Goal: Find contact information: Find contact information

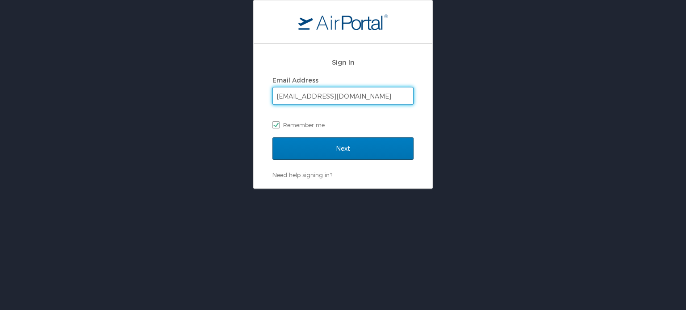
drag, startPoint x: 324, startPoint y: 92, endPoint x: 324, endPoint y: 98, distance: 5.8
click at [324, 92] on input "rangdibou.abonmai@cbtravel.com" at bounding box center [343, 96] width 140 height 17
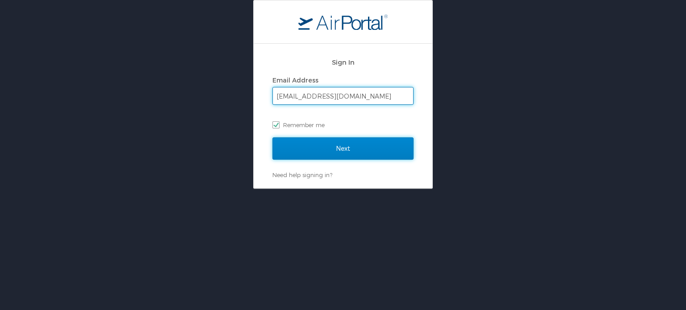
click at [315, 151] on input "Next" at bounding box center [342, 149] width 141 height 22
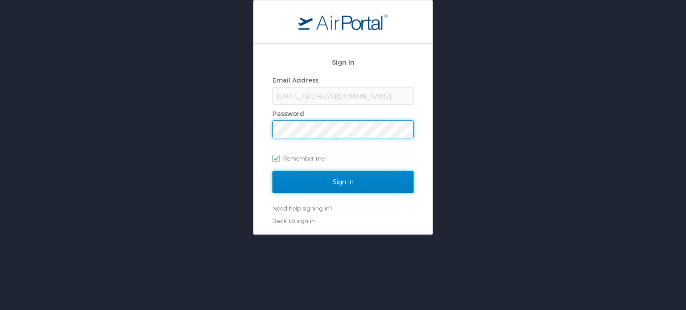
click at [329, 174] on input "Sign In" at bounding box center [342, 182] width 141 height 22
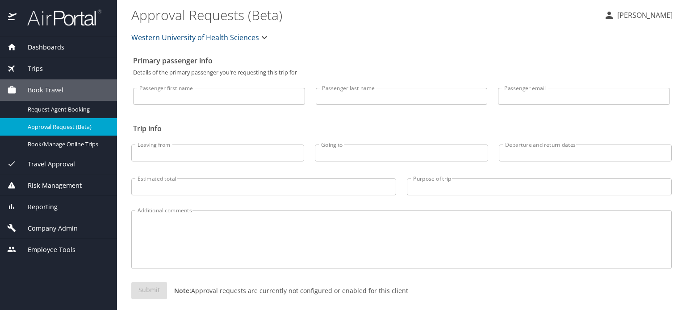
click at [83, 16] on img at bounding box center [59, 17] width 84 height 17
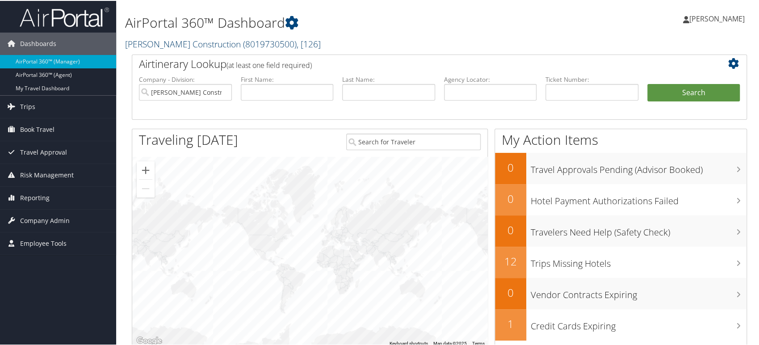
click at [243, 41] on span "( 8019730500 )" at bounding box center [270, 43] width 54 height 12
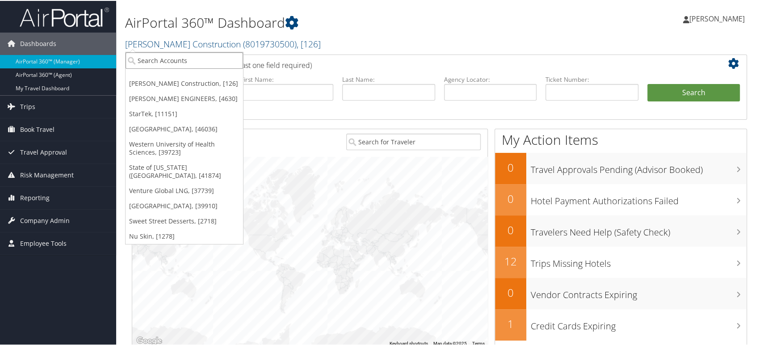
click at [190, 64] on input "search" at bounding box center [183, 59] width 117 height 17
paste input "003640"
type input "003640"
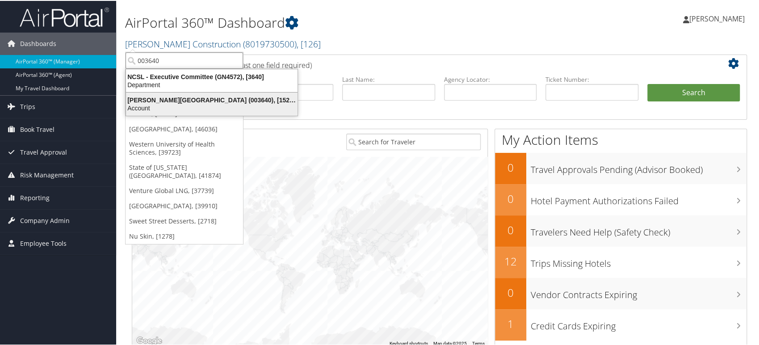
click at [177, 100] on div "Troy University (003640), [15263]" at bounding box center [212, 99] width 182 height 8
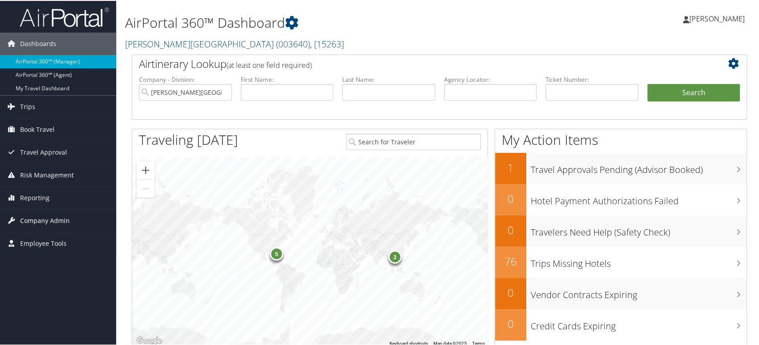
click at [44, 222] on span "Company Admin" at bounding box center [45, 220] width 50 height 22
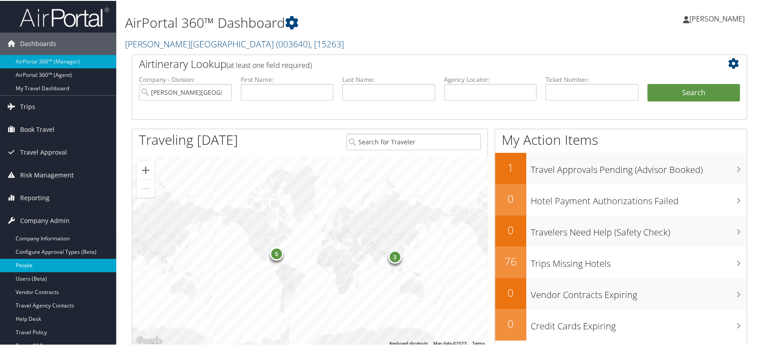
click at [29, 261] on link "People" at bounding box center [58, 264] width 116 height 13
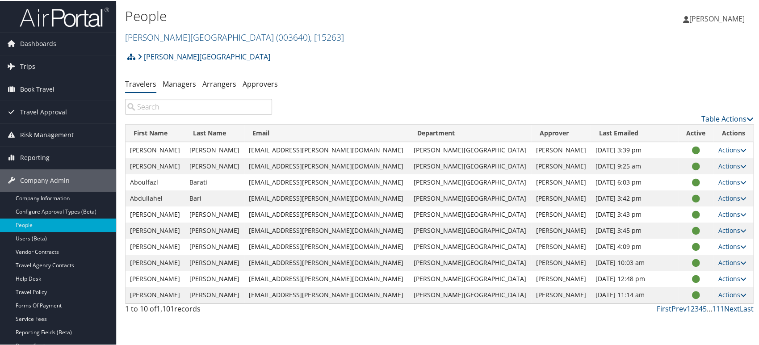
click at [174, 108] on input "search" at bounding box center [198, 106] width 147 height 16
paste input "wangy@troy.edu"
type input "wangy@troy.edu"
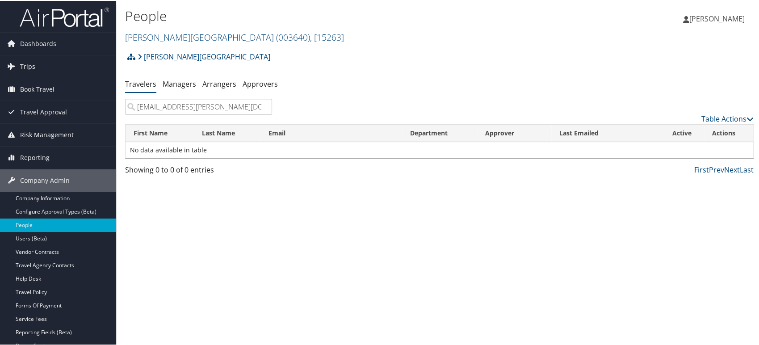
click at [263, 107] on input "wangy@troy.edu" at bounding box center [198, 106] width 147 height 16
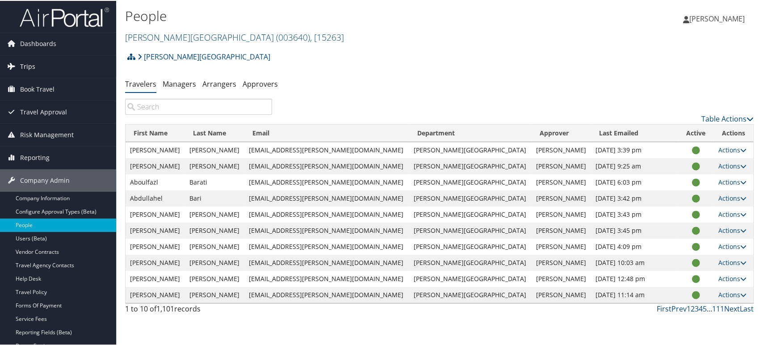
click at [39, 69] on link "Trips" at bounding box center [58, 65] width 116 height 22
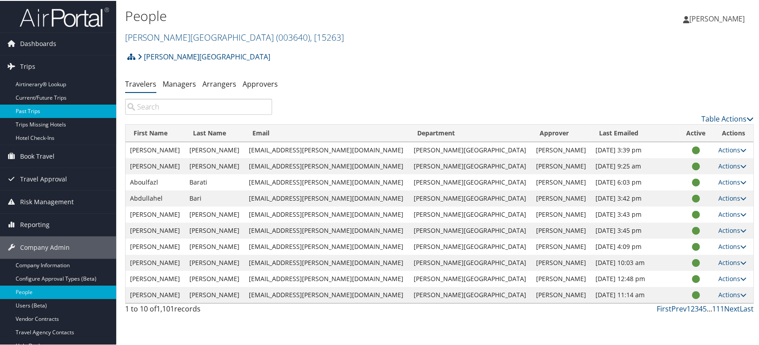
click at [39, 107] on link "Past Trips" at bounding box center [58, 110] width 116 height 13
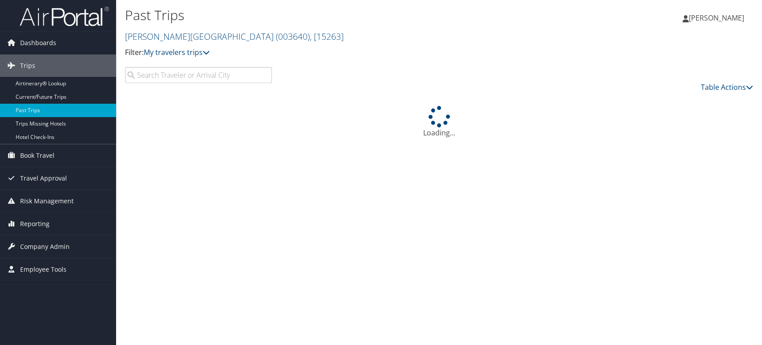
click at [179, 75] on input "search" at bounding box center [198, 75] width 147 height 16
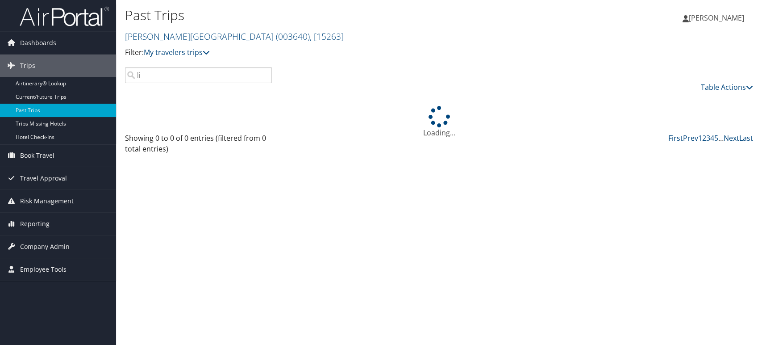
type input "l"
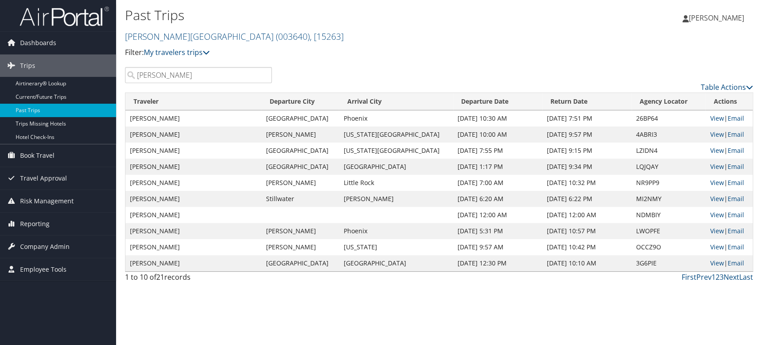
type input "[PERSON_NAME]"
drag, startPoint x: 648, startPoint y: 182, endPoint x: 621, endPoint y: 182, distance: 26.3
click at [632, 182] on td "NR9PP9" at bounding box center [669, 183] width 74 height 16
copy td "NR9PP9"
click at [711, 182] on link "View" at bounding box center [717, 182] width 14 height 8
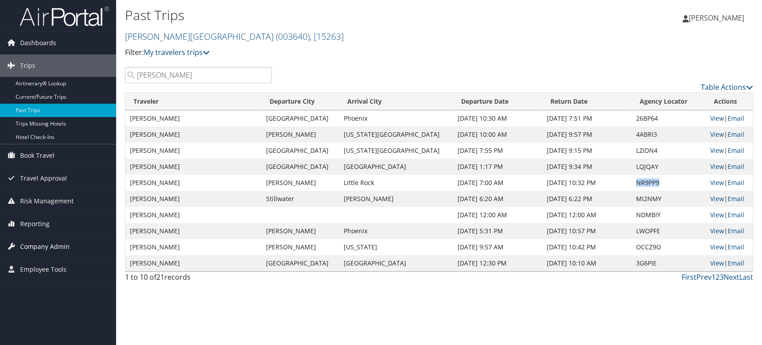
click at [61, 242] on span "Company Admin" at bounding box center [45, 246] width 50 height 22
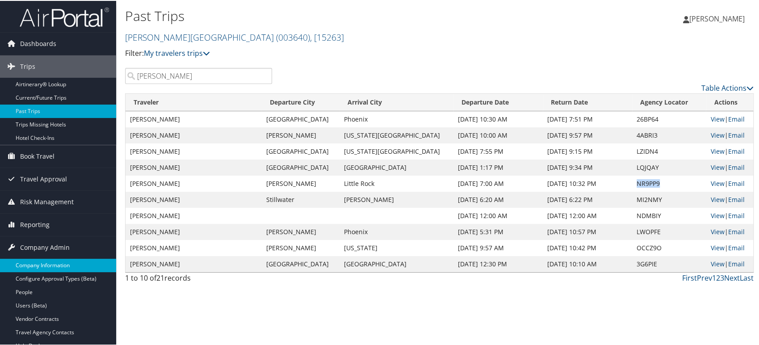
click at [48, 261] on link "Company Information" at bounding box center [58, 264] width 116 height 13
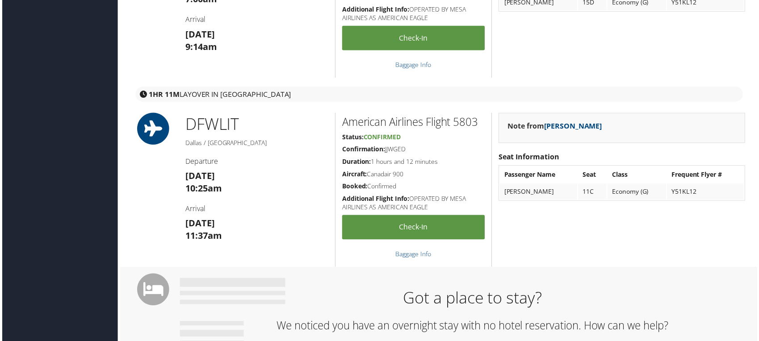
scroll to position [297, 0]
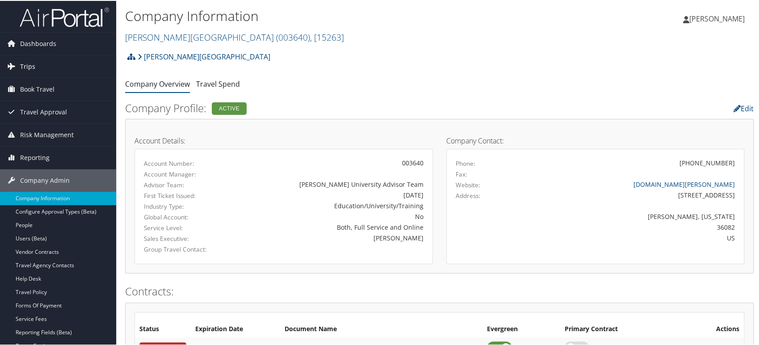
click at [43, 64] on link "Trips" at bounding box center [58, 65] width 116 height 22
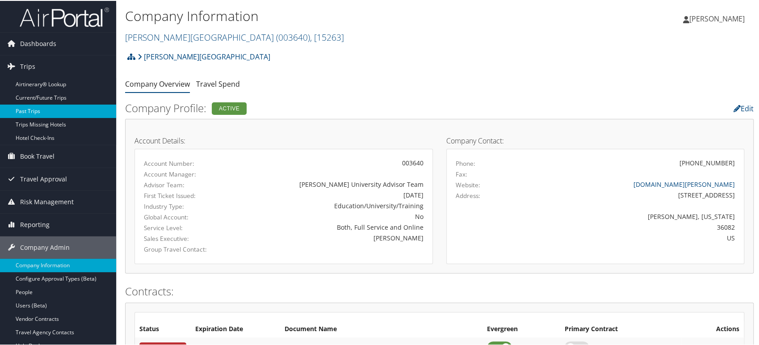
click at [21, 113] on link "Past Trips" at bounding box center [58, 110] width 116 height 13
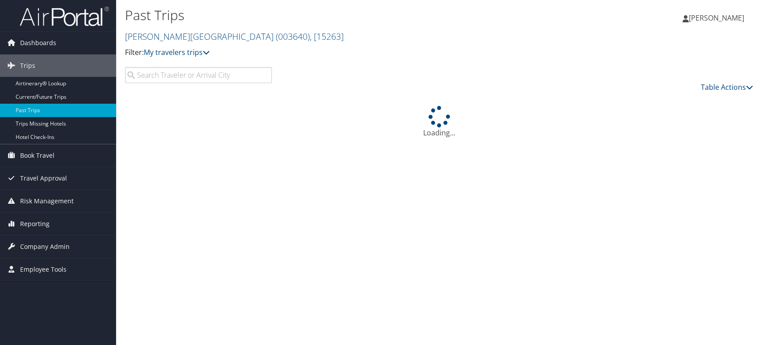
click at [229, 76] on input "search" at bounding box center [198, 75] width 147 height 16
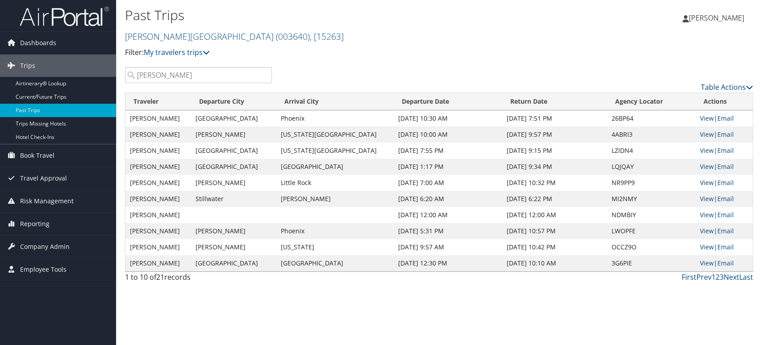
type input "wang"
click at [703, 184] on link "View" at bounding box center [707, 182] width 14 height 8
click at [53, 242] on span "Company Admin" at bounding box center [45, 246] width 50 height 22
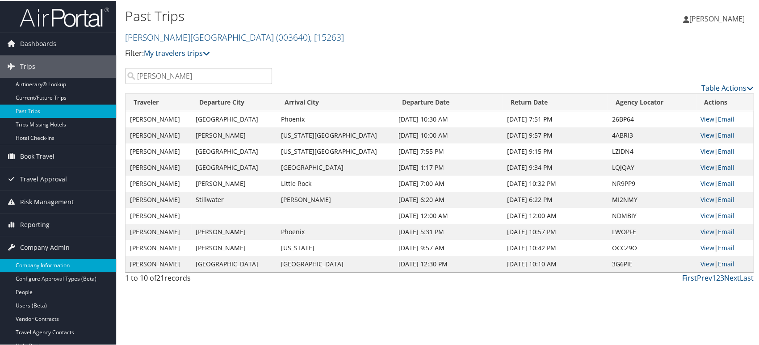
click at [50, 264] on link "Company Information" at bounding box center [58, 264] width 116 height 13
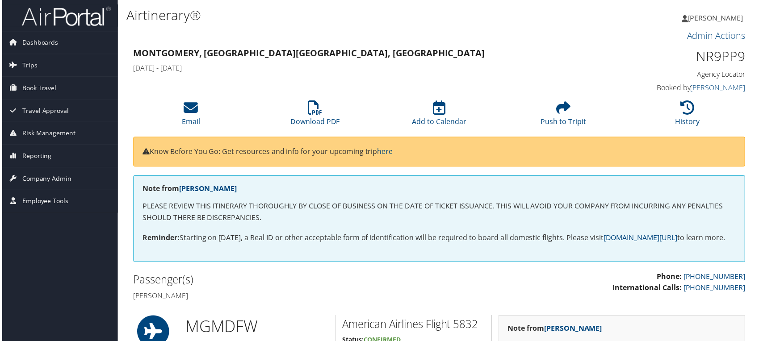
click at [52, 17] on img at bounding box center [64, 16] width 89 height 21
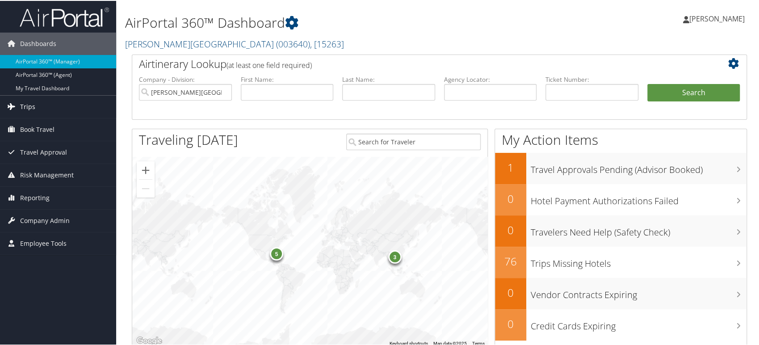
click at [31, 103] on span "Trips" at bounding box center [27, 106] width 15 height 22
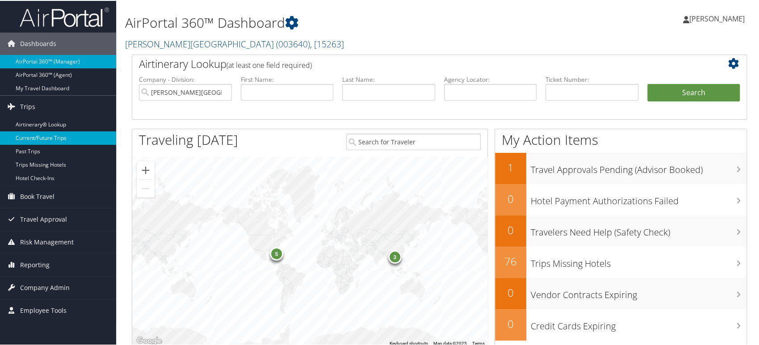
click at [40, 138] on link "Current/Future Trips" at bounding box center [58, 136] width 116 height 13
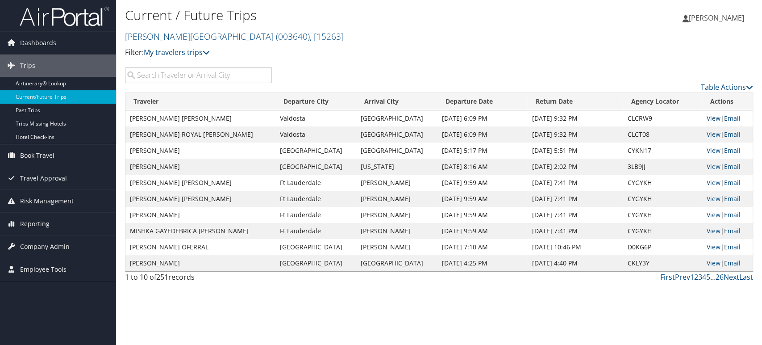
click at [713, 121] on link "View" at bounding box center [714, 118] width 14 height 8
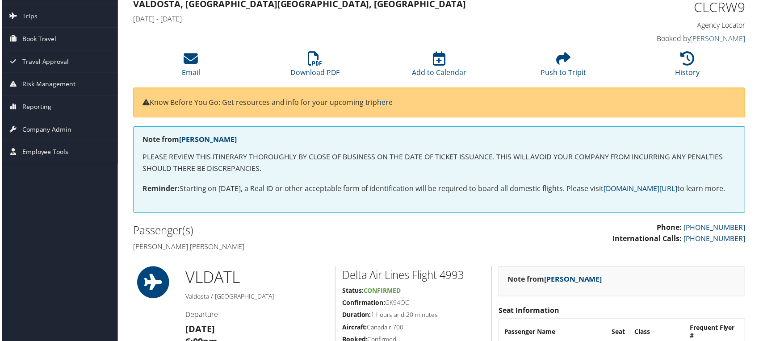
scroll to position [99, 0]
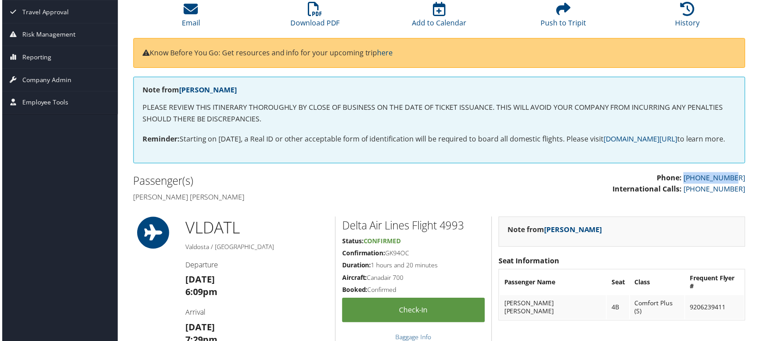
drag, startPoint x: 743, startPoint y: 188, endPoint x: 684, endPoint y: 192, distance: 59.0
click at [697, 188] on div "Phone: [PHONE_NUMBER] International Calls: [PHONE_NUMBER]" at bounding box center [596, 189] width 314 height 32
copy link "[PHONE_NUMBER]"
click at [606, 196] on p "Phone: [PHONE_NUMBER] International Calls: [PHONE_NUMBER]" at bounding box center [596, 184] width 301 height 23
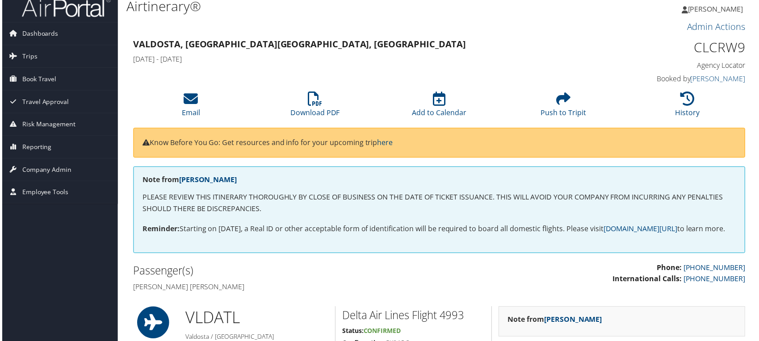
scroll to position [0, 0]
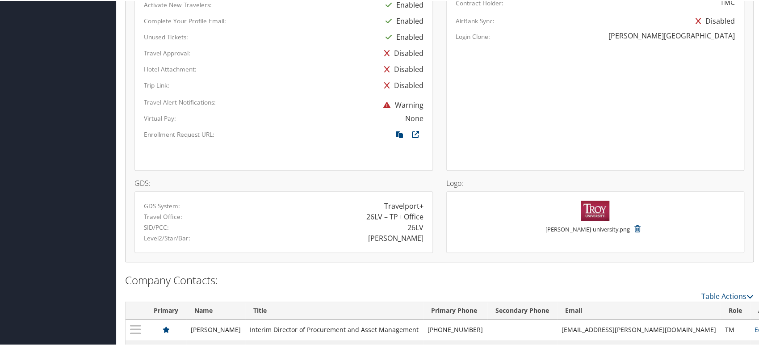
scroll to position [575, 0]
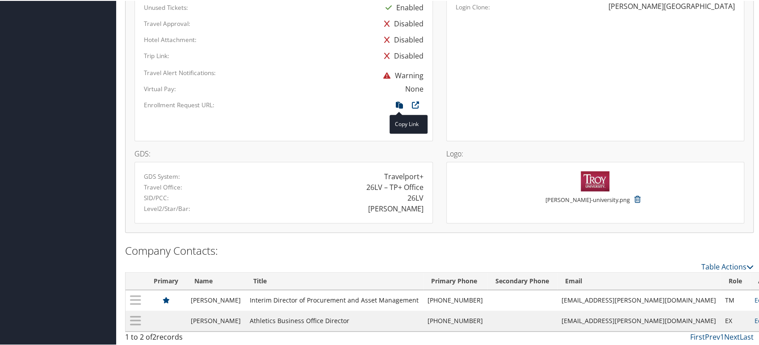
click at [401, 100] on icon at bounding box center [399, 106] width 16 height 12
